Goal: Check status: Check status

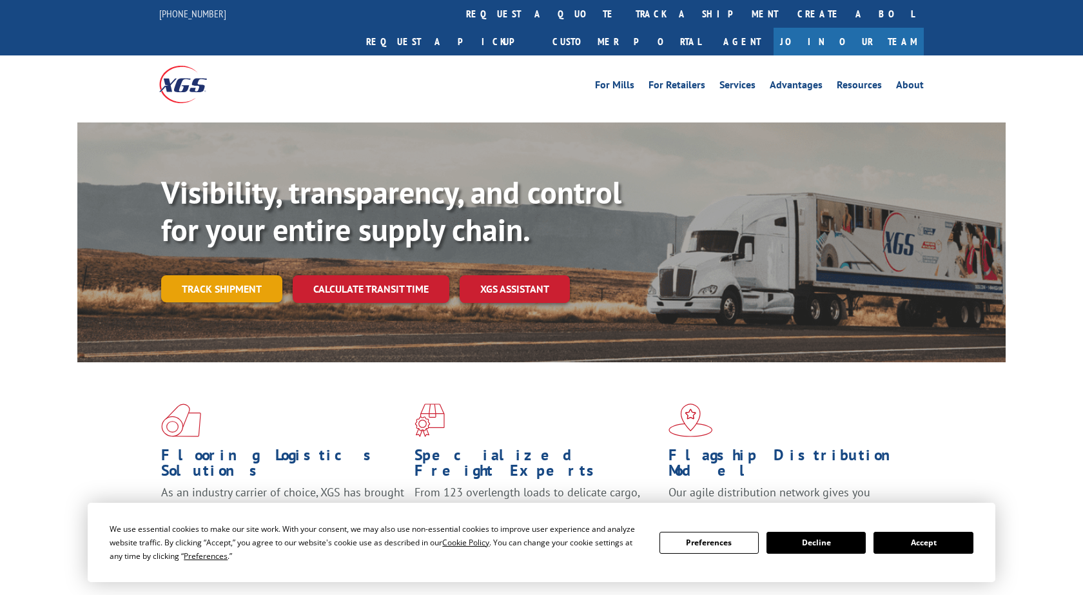
click at [218, 275] on link "Track shipment" at bounding box center [221, 288] width 121 height 27
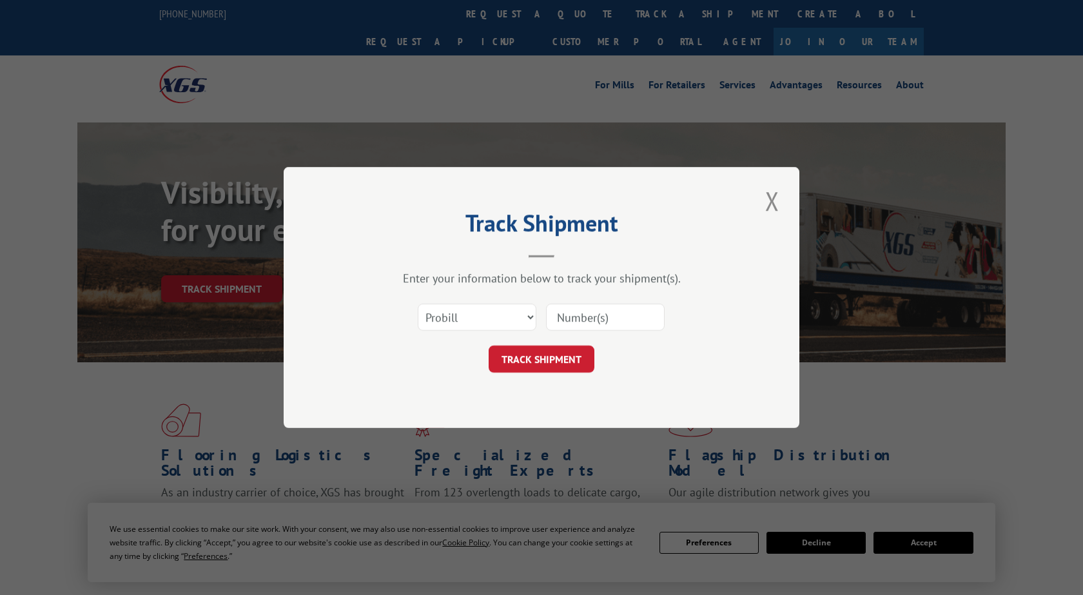
click at [597, 313] on input at bounding box center [605, 317] width 119 height 27
click at [418, 304] on select "Select category... Probill BOL PO" at bounding box center [477, 317] width 119 height 27
click at [489, 317] on select "Select category... Probill BOL PO" at bounding box center [477, 317] width 119 height 27
paste input "2826957"
type input "2826957"
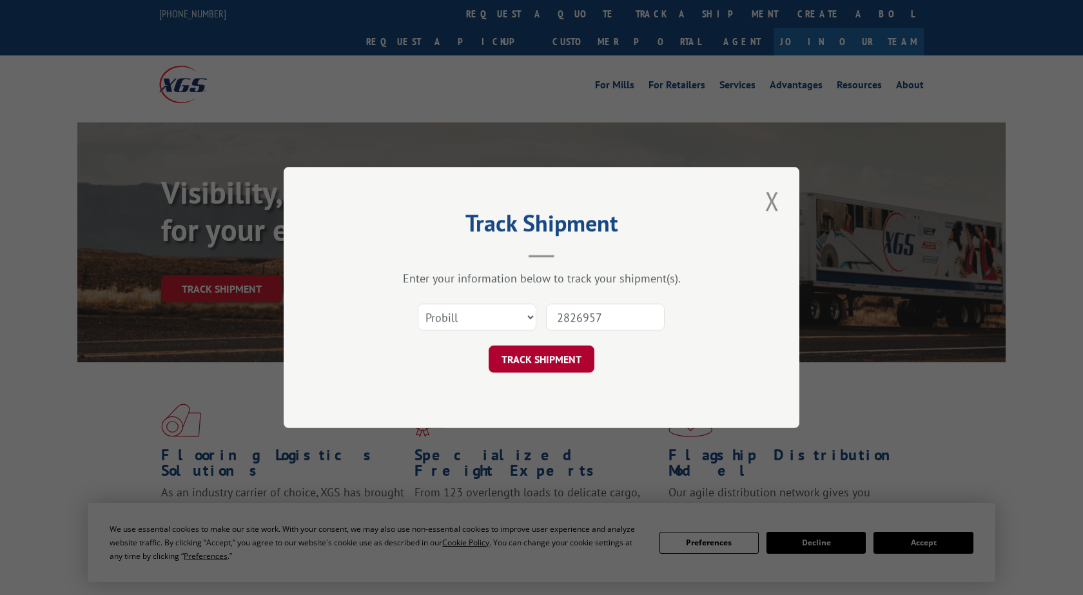
click at [585, 357] on button "TRACK SHIPMENT" at bounding box center [542, 359] width 106 height 27
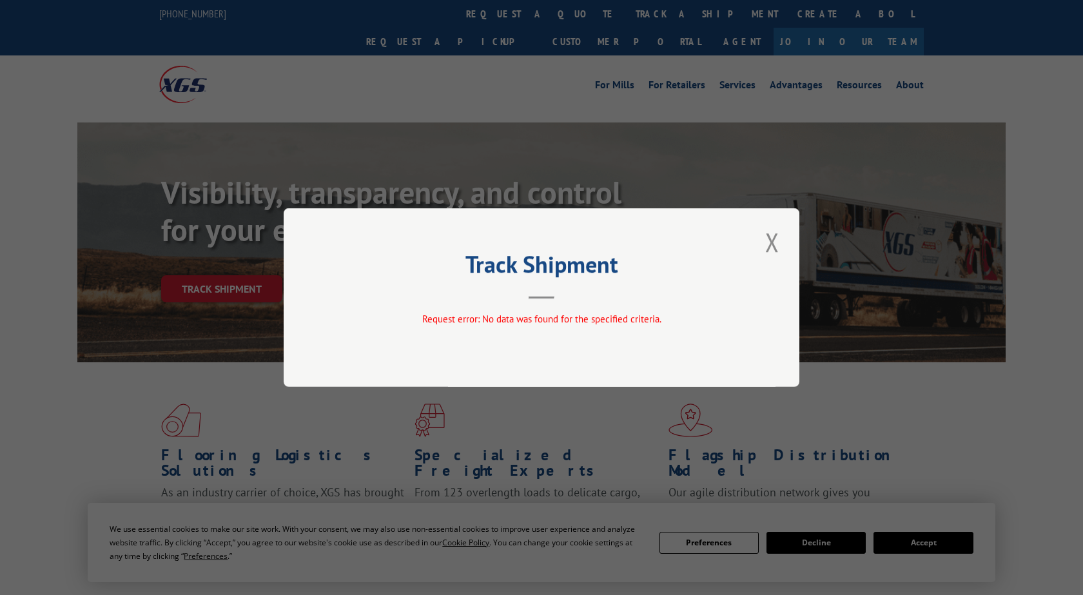
click at [785, 242] on div "Track Shipment Request error: No data was found for the specified criteria." at bounding box center [542, 297] width 516 height 179
click at [778, 244] on button "Close modal" at bounding box center [772, 241] width 22 height 35
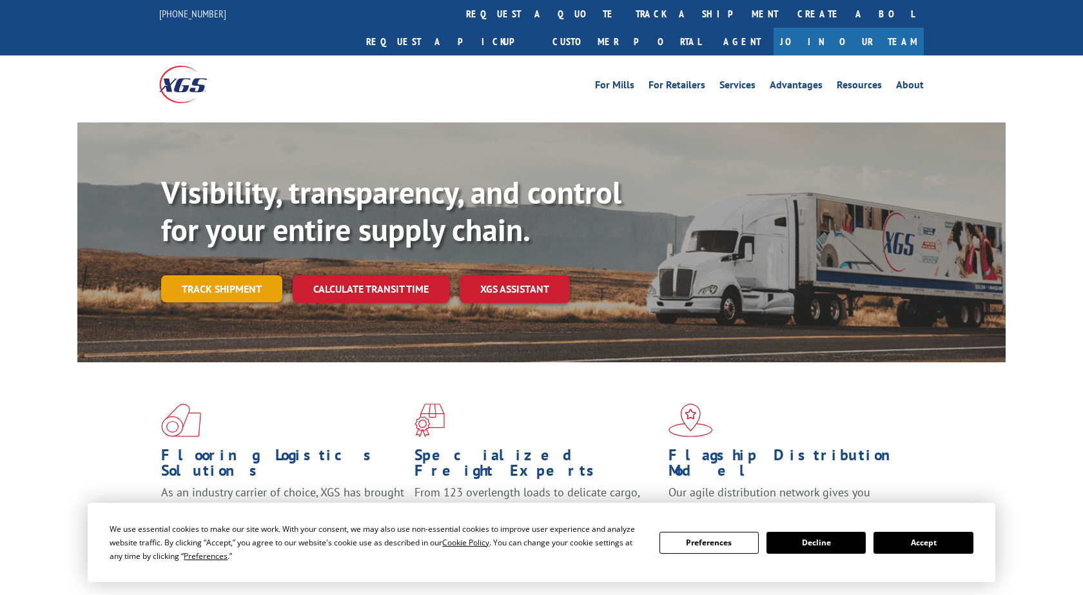
click at [238, 275] on link "Track shipment" at bounding box center [221, 288] width 121 height 27
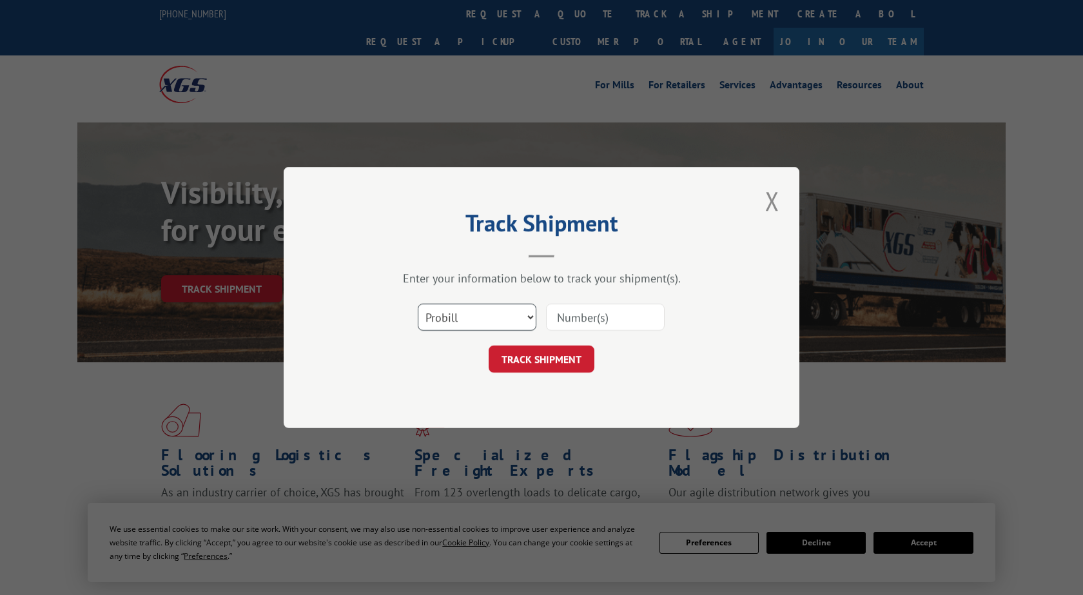
click at [418, 304] on select "Select category... Probill BOL PO" at bounding box center [477, 317] width 119 height 27
select select "bol"
click option "BOL" at bounding box center [0, 0] width 0 height 0
paste input "2826957"
type input "2826957"
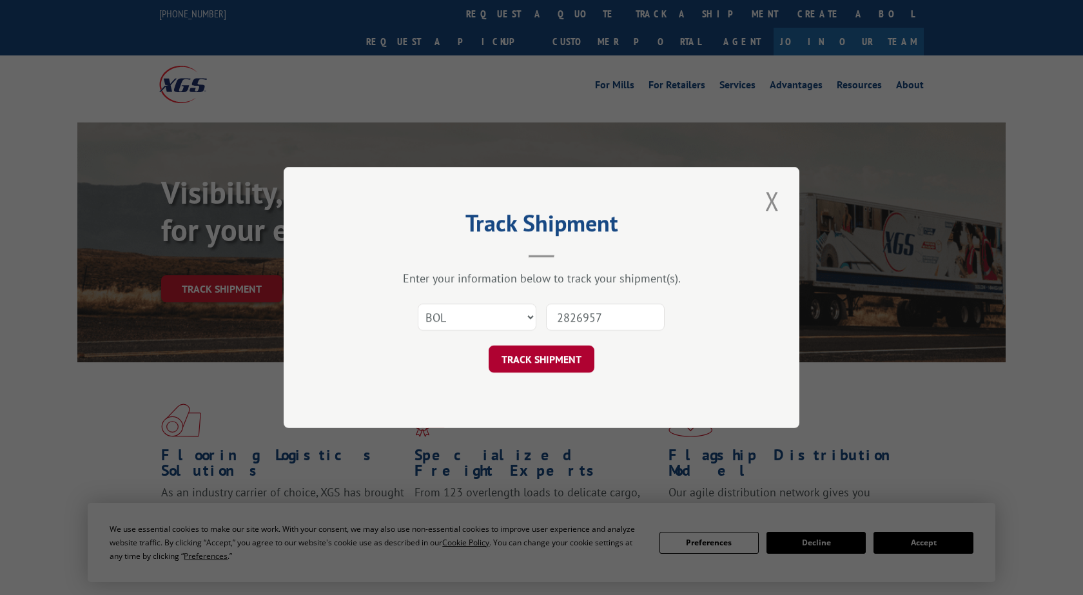
click at [580, 358] on button "TRACK SHIPMENT" at bounding box center [542, 359] width 106 height 27
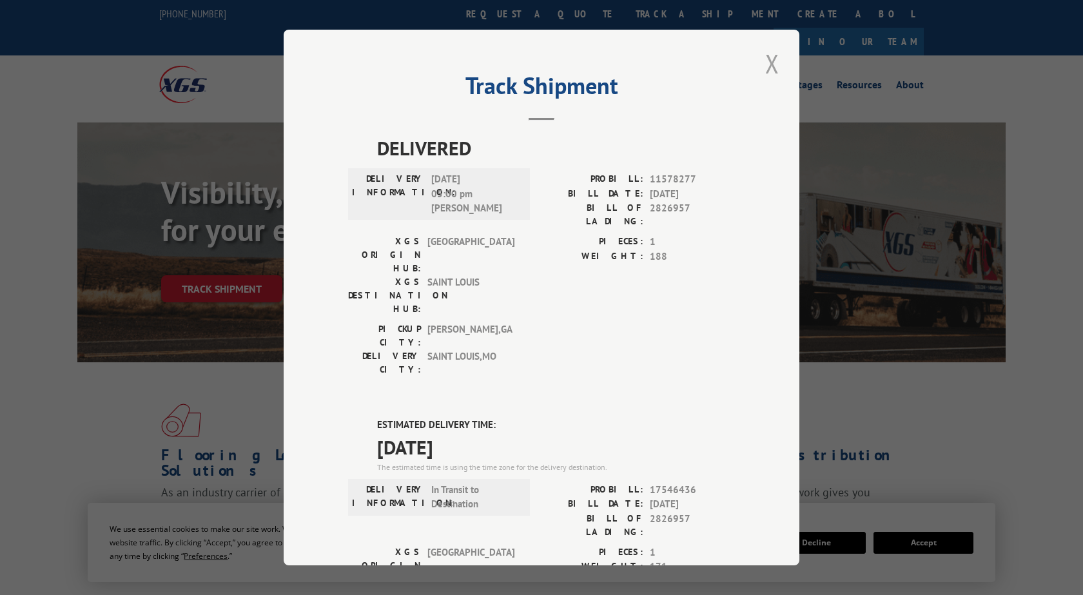
click at [778, 61] on button "Close modal" at bounding box center [772, 63] width 22 height 35
